Goal: Use online tool/utility: Utilize a website feature to perform a specific function

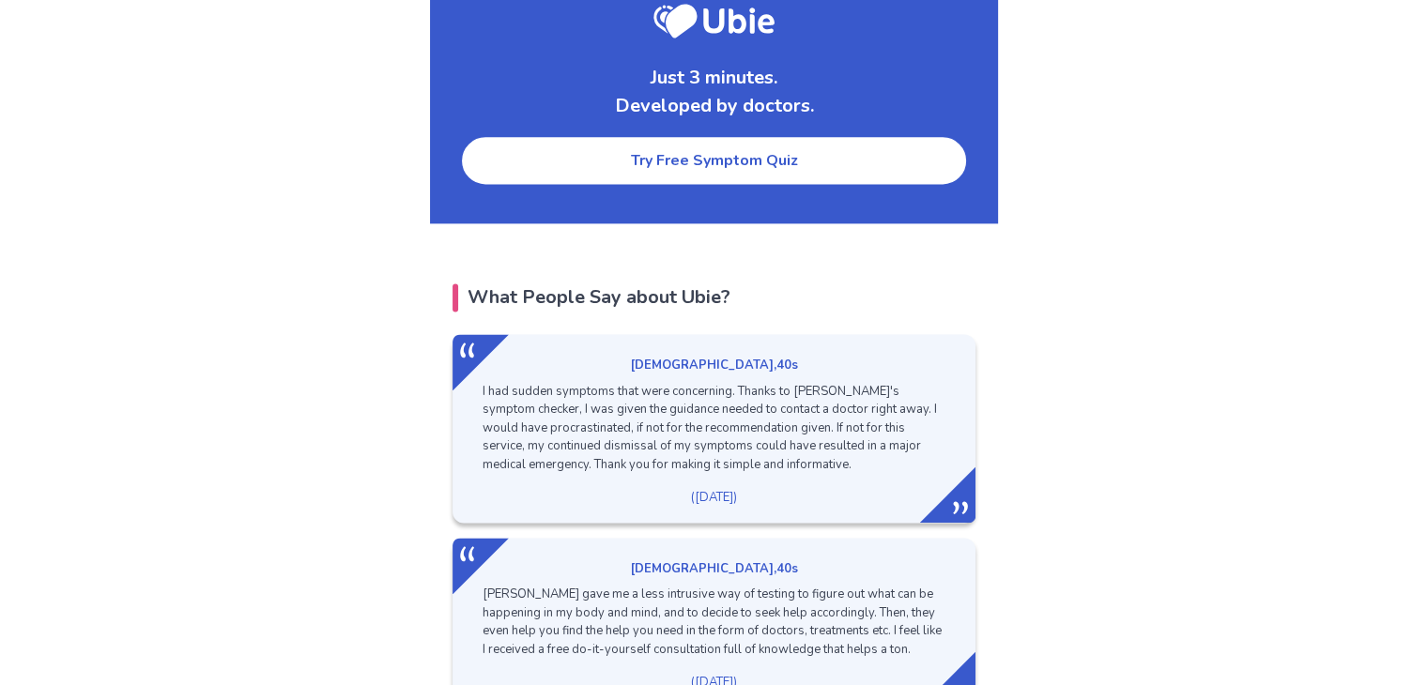
scroll to position [2520, 0]
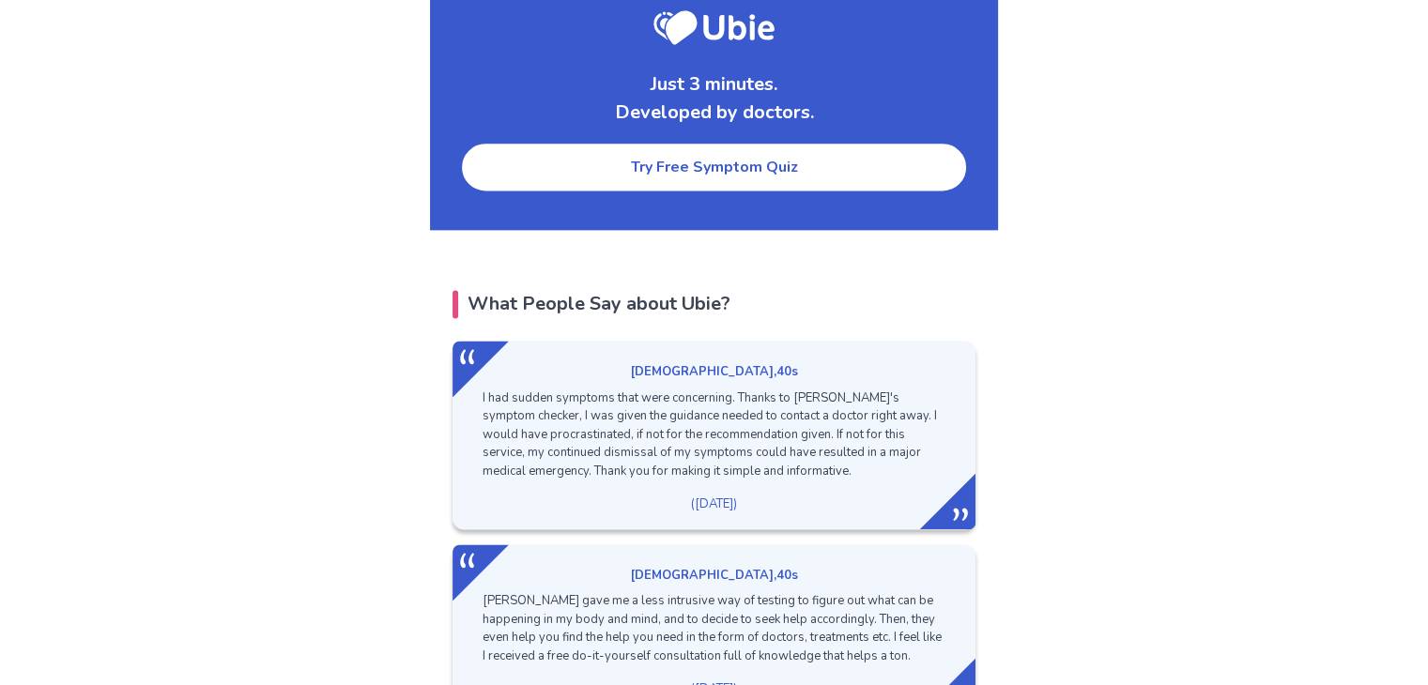
click at [1267, 324] on body "Our Services Symptom Checker Doctor’s Note Checkup Medical Information Symptoms…" at bounding box center [714, 156] width 1428 height 5352
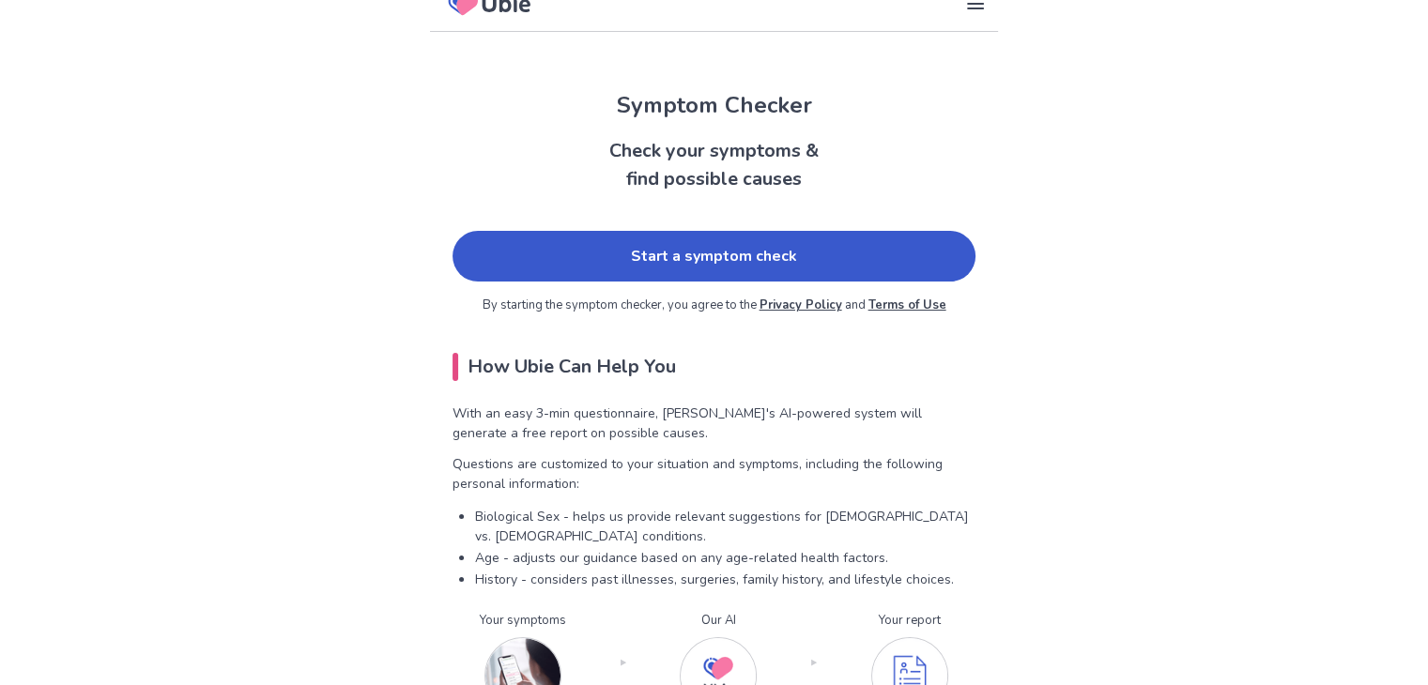
scroll to position [0, 0]
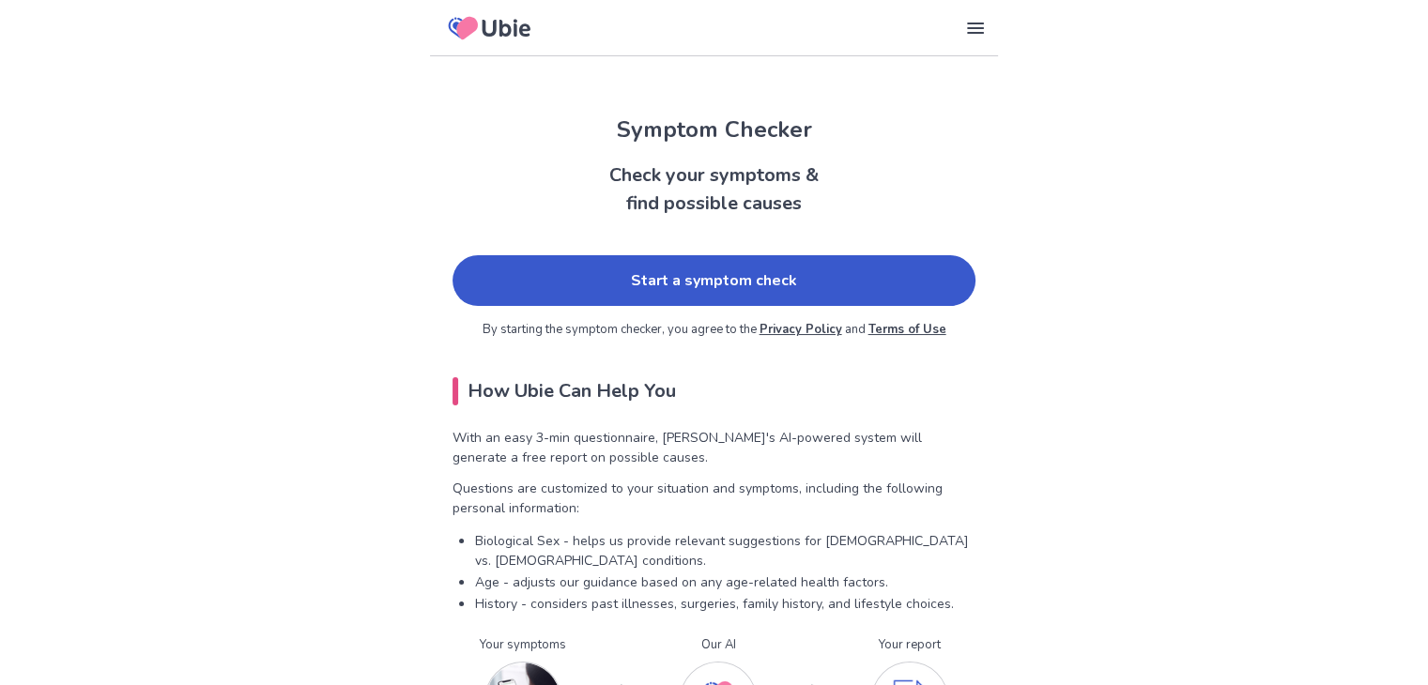
click at [767, 286] on link "Start a symptom check" at bounding box center [713, 280] width 523 height 51
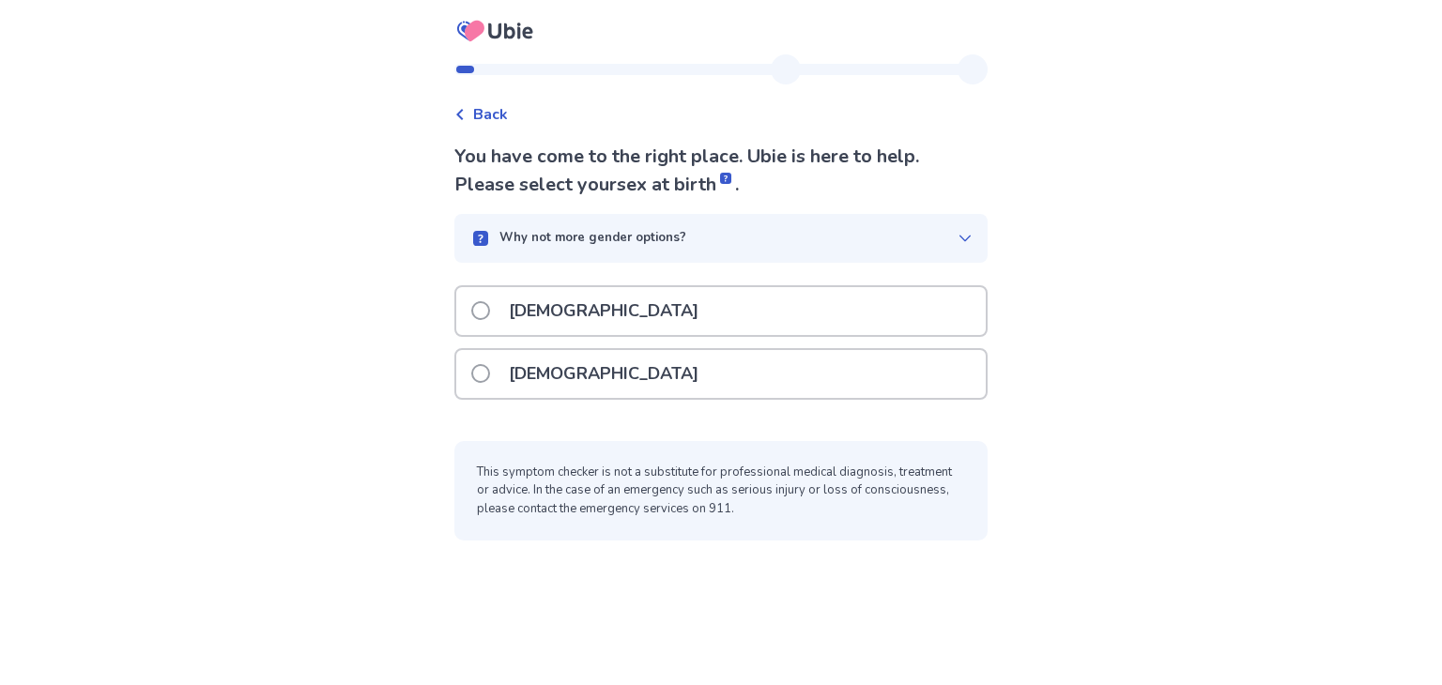
click at [480, 360] on div "[DEMOGRAPHIC_DATA]" at bounding box center [720, 374] width 529 height 48
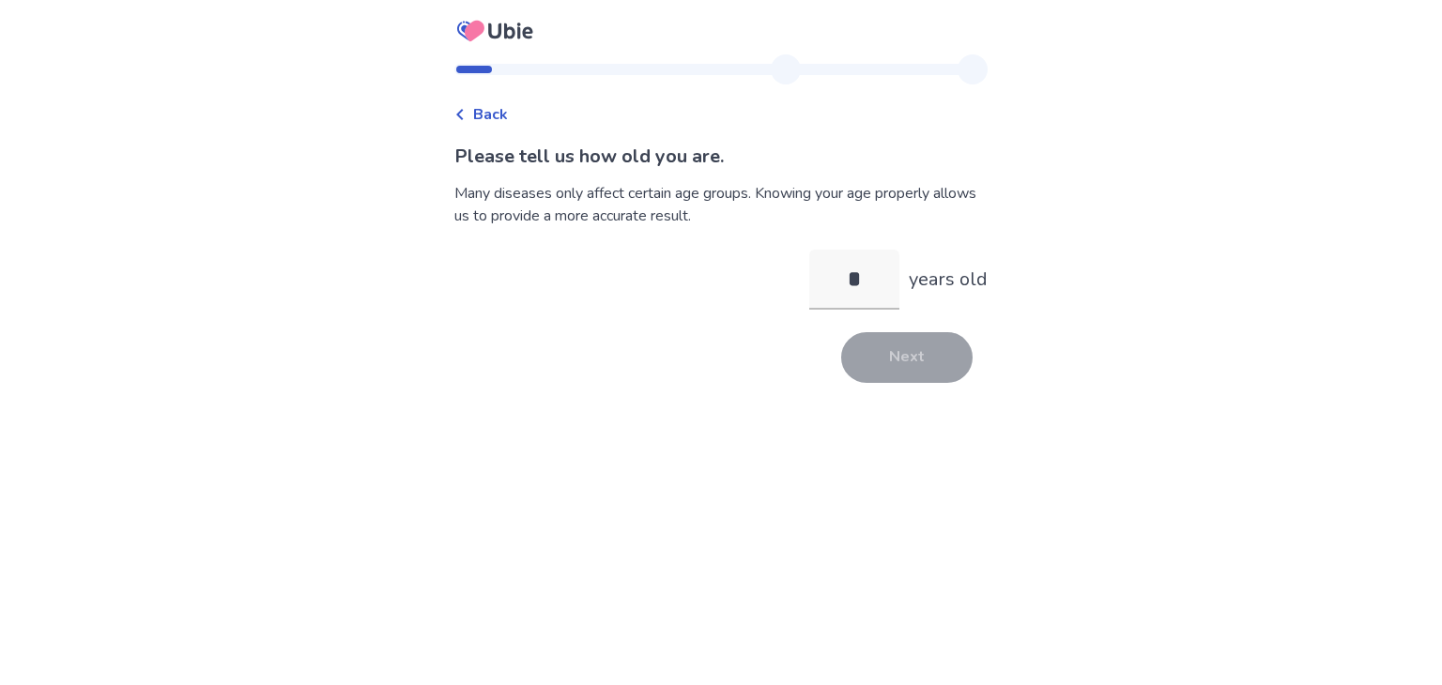
type input "**"
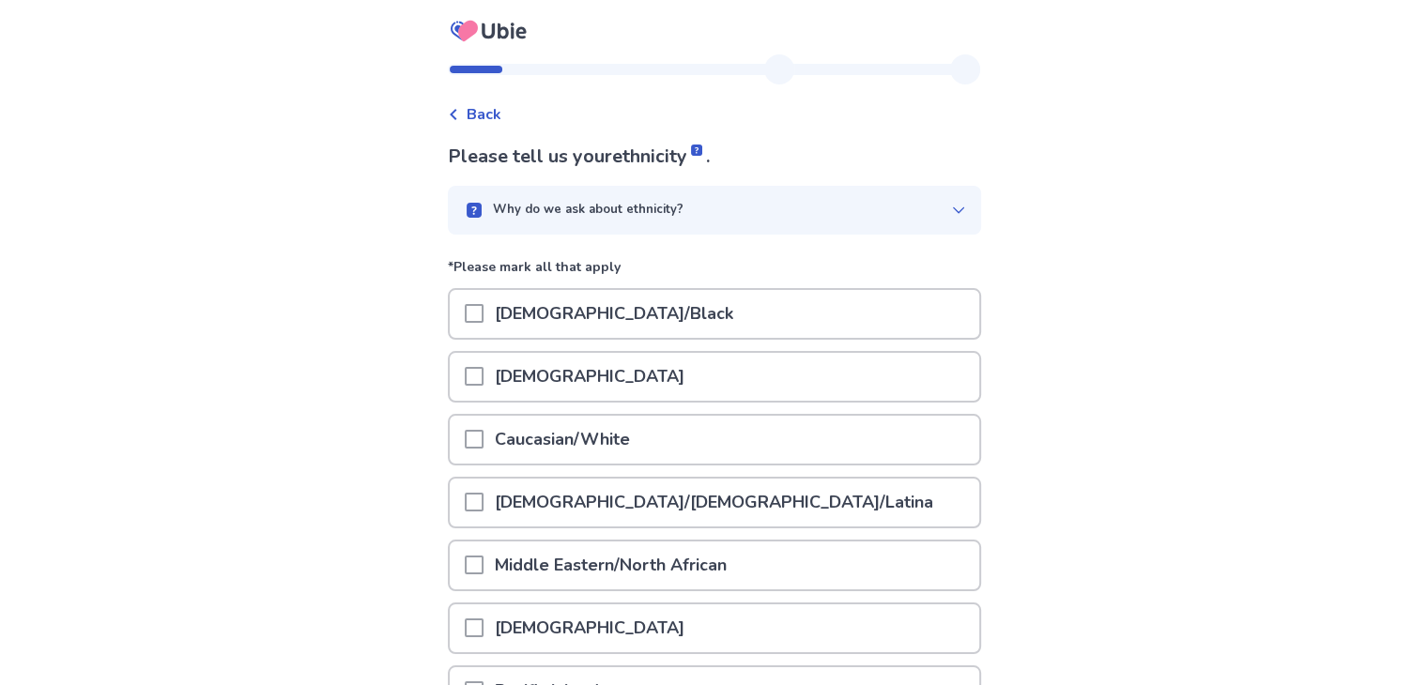
click at [736, 508] on div "[DEMOGRAPHIC_DATA]/[DEMOGRAPHIC_DATA]/Latina" at bounding box center [714, 503] width 529 height 48
